Goal: Task Accomplishment & Management: Manage account settings

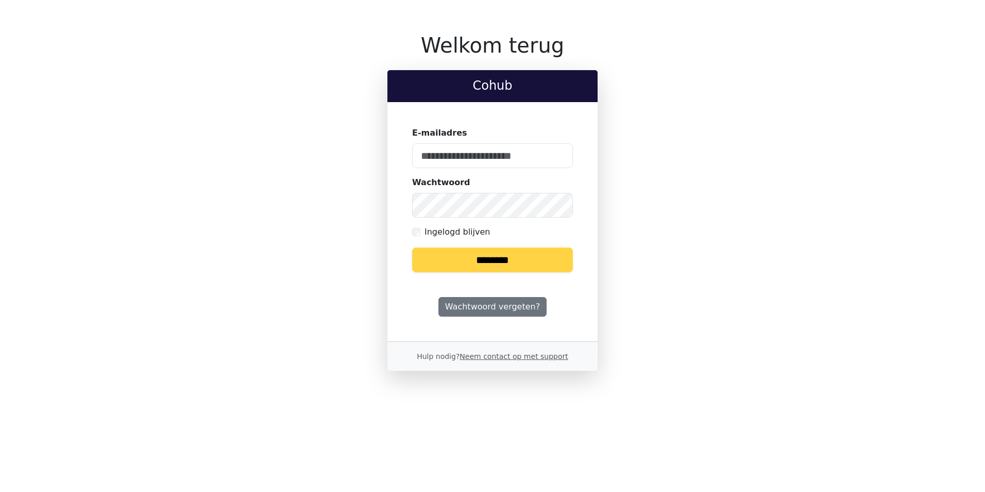
type input "**********"
click at [450, 259] on input "********" at bounding box center [492, 259] width 161 height 25
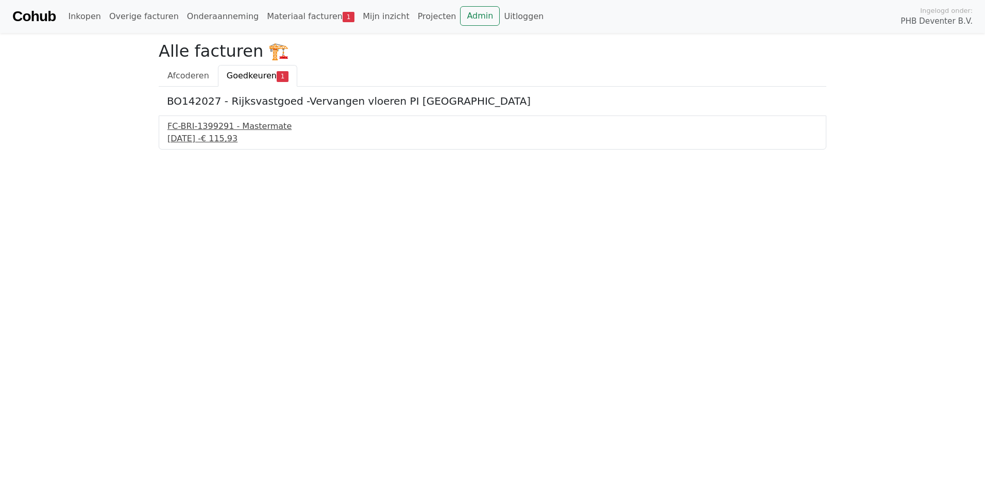
click at [243, 132] on div "FC-BRI-1399291 - Mastermate" at bounding box center [492, 126] width 650 height 12
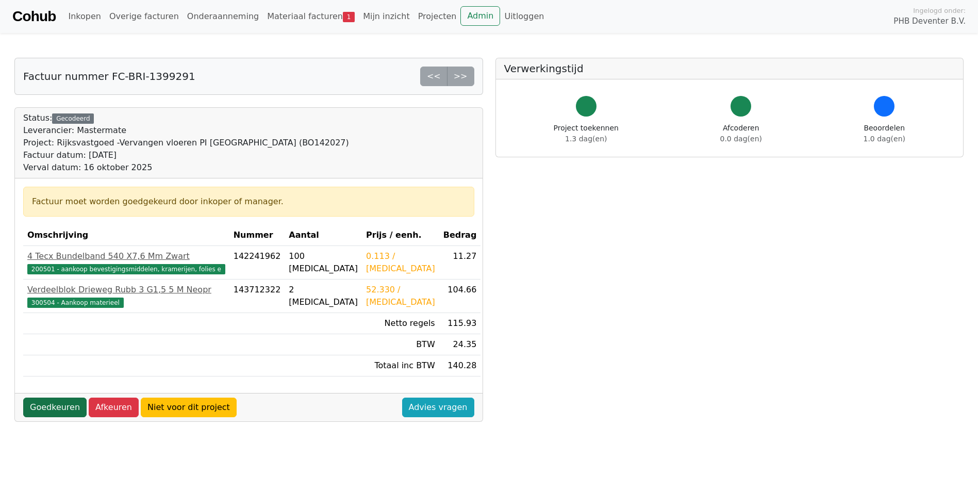
click at [53, 411] on link "Goedkeuren" at bounding box center [54, 407] width 63 height 20
